Goal: Task Accomplishment & Management: Use online tool/utility

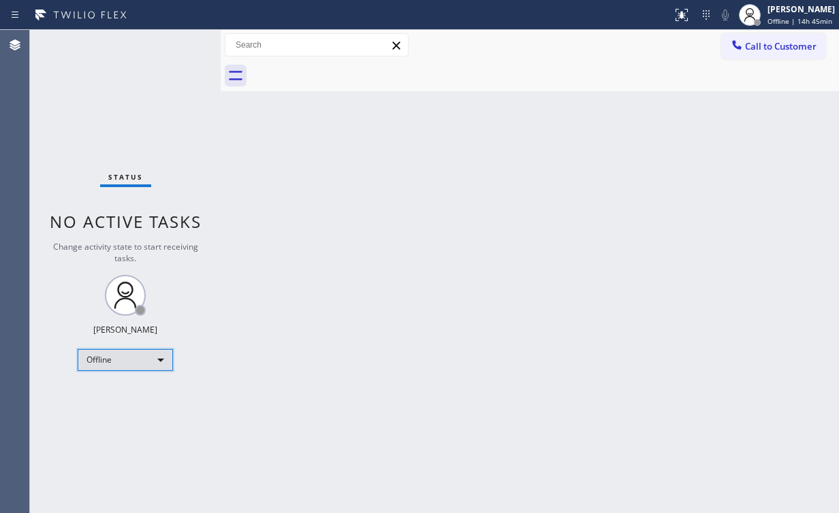
click at [128, 360] on div "Offline" at bounding box center [125, 360] width 95 height 22
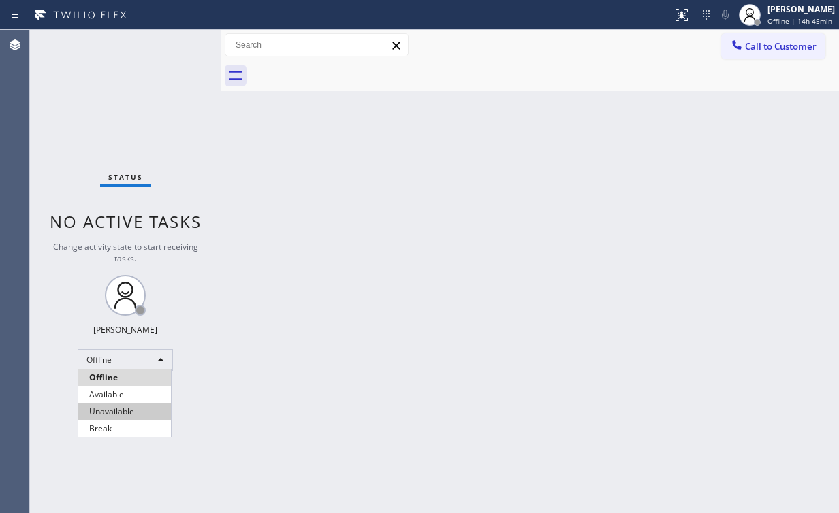
click at [124, 404] on li "Unavailable" at bounding box center [124, 412] width 93 height 16
click at [336, 376] on div "Back to Dashboard Change Sender ID Customers Technicians Select a contact Outbo…" at bounding box center [530, 271] width 618 height 483
click at [507, 398] on div "Back to Dashboard Change Sender ID Customers Technicians Select a contact Outbo…" at bounding box center [530, 271] width 618 height 483
